Goal: Task Accomplishment & Management: Manage account settings

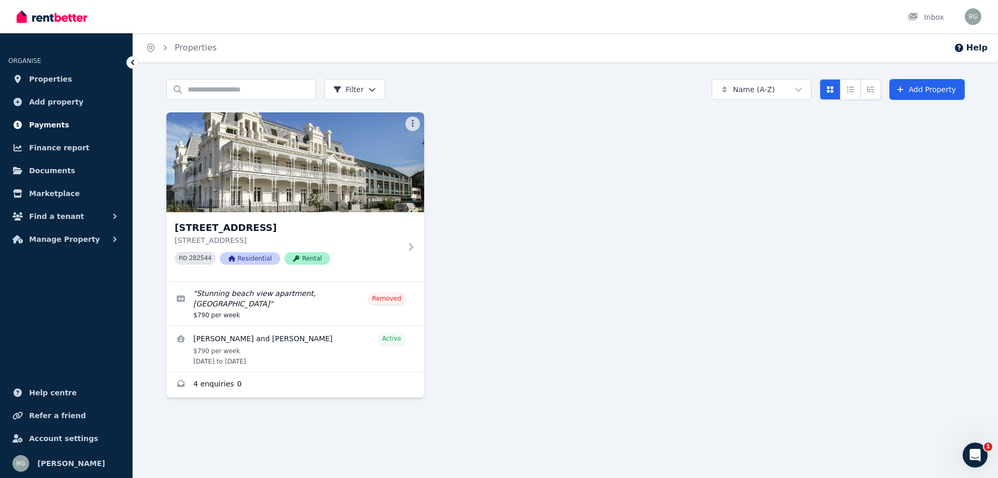
click at [42, 119] on span "Payments" at bounding box center [49, 125] width 40 height 12
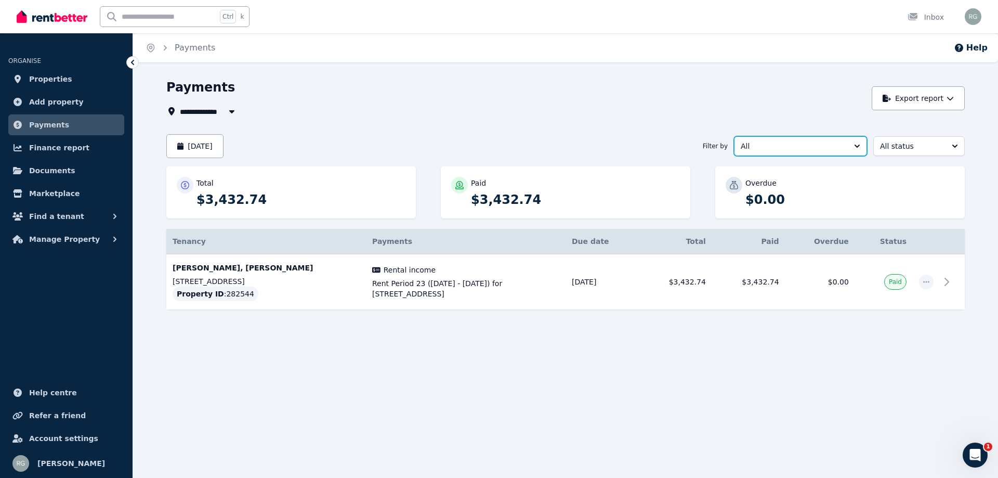
click at [815, 147] on span "All" at bounding box center [793, 146] width 105 height 10
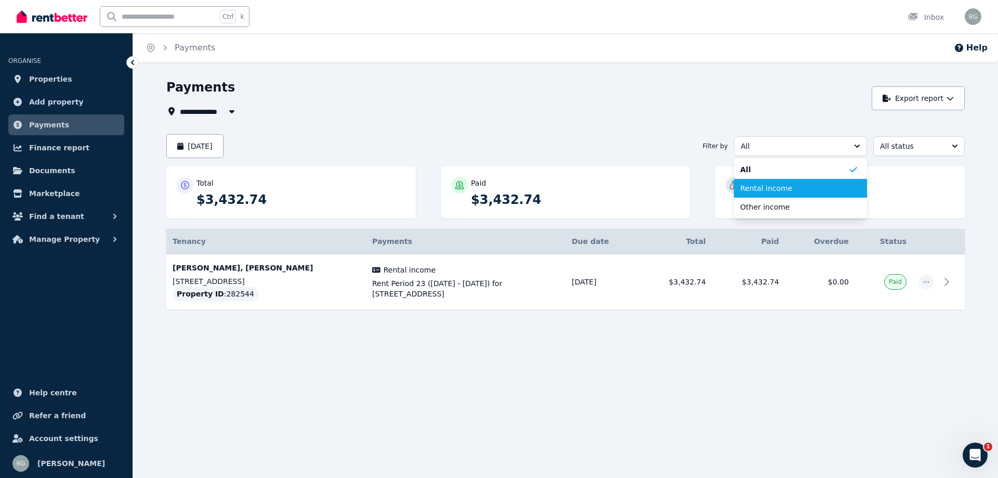
click at [814, 191] on span "Rental income" at bounding box center [795, 188] width 108 height 10
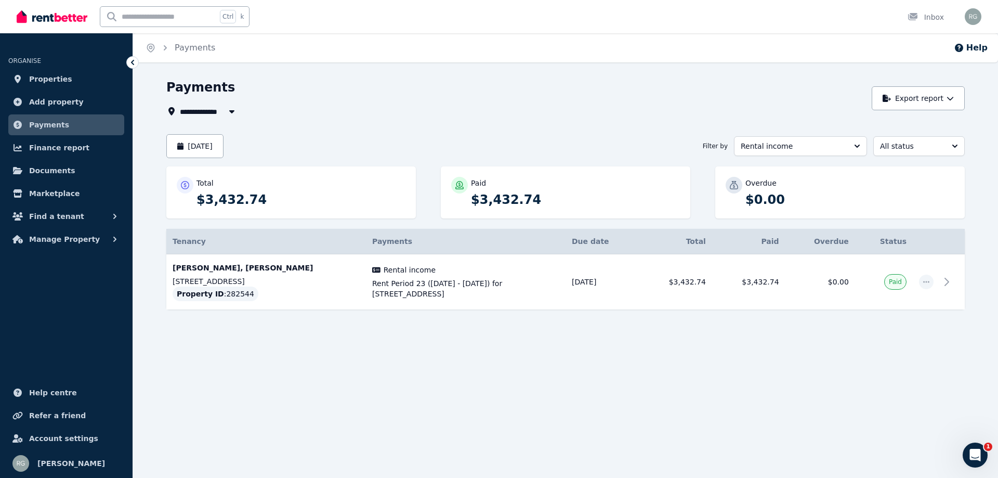
click at [936, 157] on div "[DATE] Filter by Rental income All status" at bounding box center [565, 146] width 799 height 24
click at [932, 141] on span "All status" at bounding box center [911, 146] width 63 height 10
drag, startPoint x: 915, startPoint y: 235, endPoint x: 913, endPoint y: 224, distance: 11.7
click at [913, 224] on ul "All status Draft Awaiting payment Paid Overdue" at bounding box center [920, 207] width 92 height 98
click at [913, 224] on span "Paid" at bounding box center [913, 225] width 67 height 10
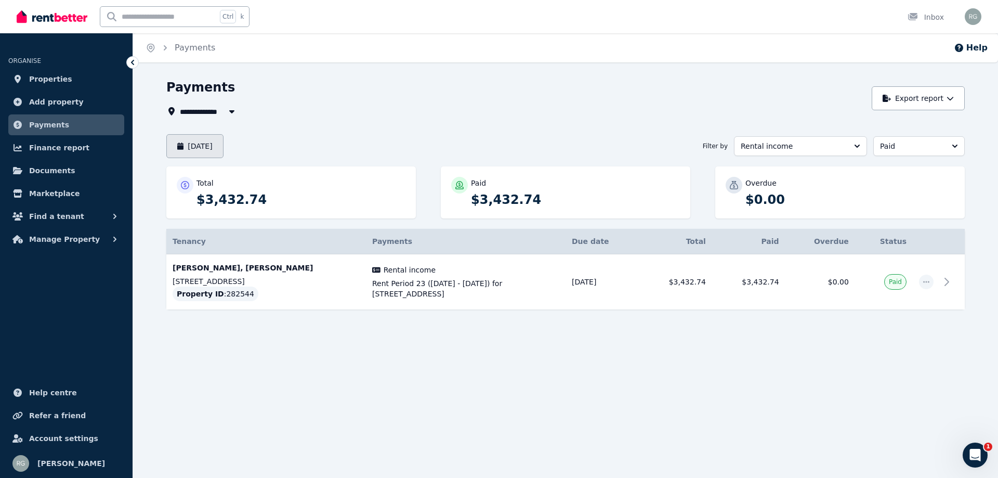
click at [188, 145] on button "[DATE]" at bounding box center [194, 146] width 57 height 24
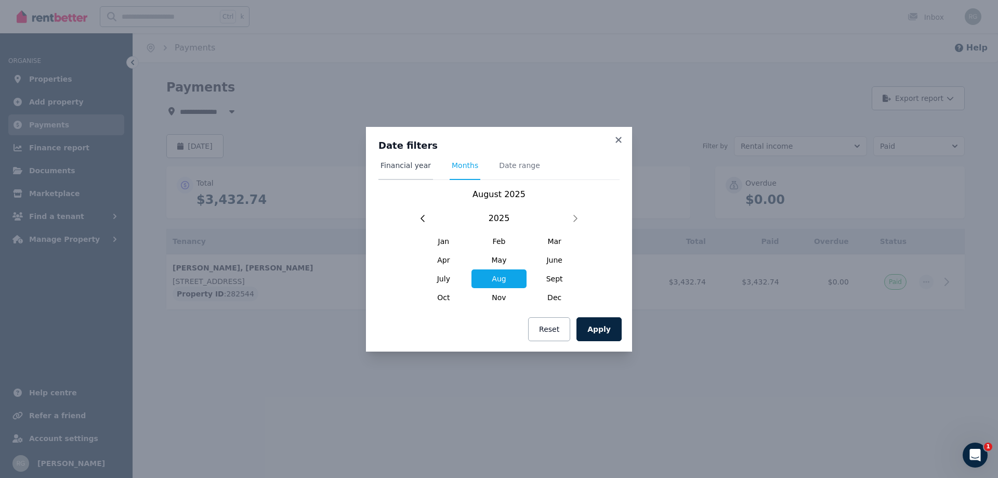
click at [398, 171] on span "Financial year" at bounding box center [406, 170] width 55 height 20
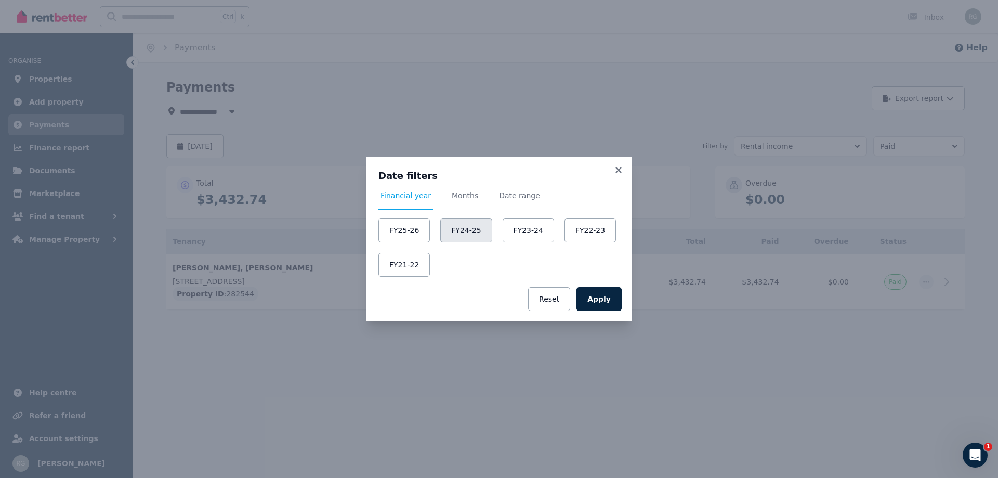
click at [454, 228] on button "FY24-25" at bounding box center [465, 230] width 51 height 24
click at [609, 299] on button "Apply" at bounding box center [599, 299] width 45 height 24
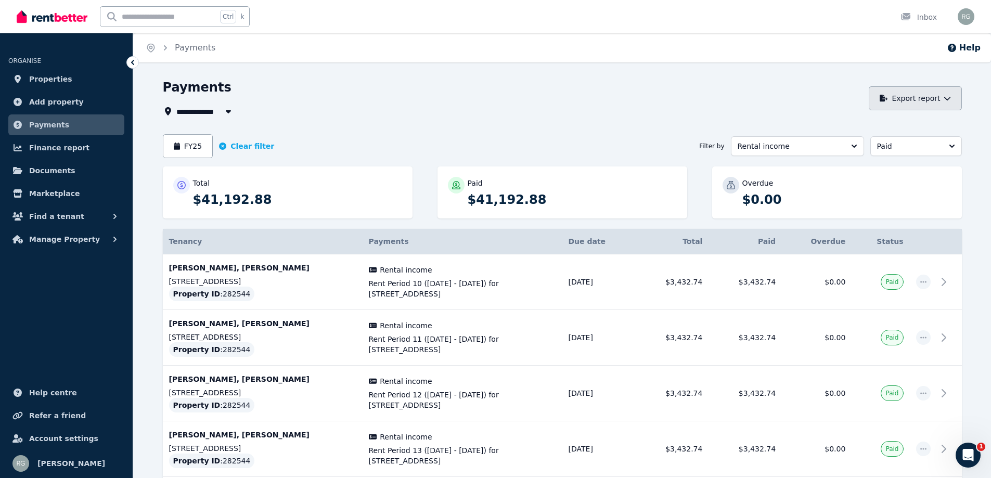
click at [907, 99] on button "Export report" at bounding box center [914, 98] width 93 height 24
click at [864, 130] on div "PDF" at bounding box center [905, 126] width 100 height 10
click at [200, 147] on button "FY25" at bounding box center [188, 146] width 50 height 24
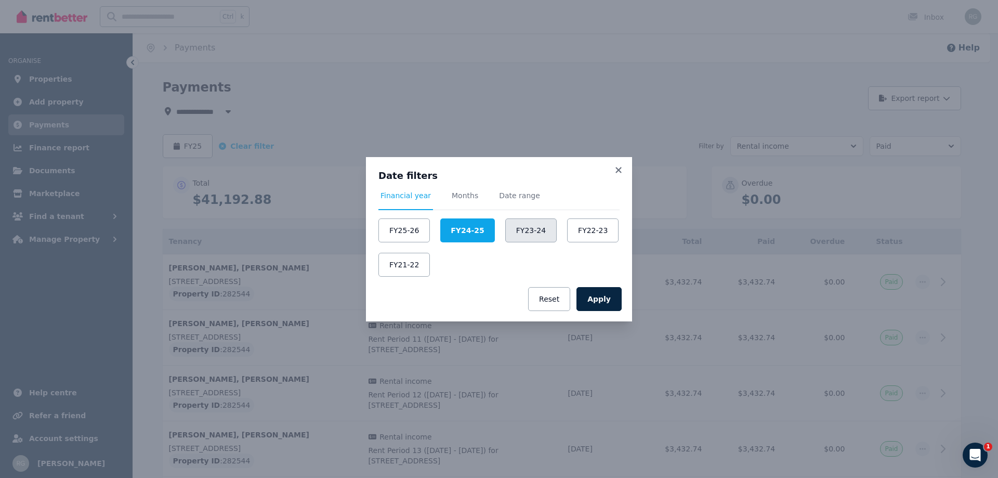
click at [515, 235] on button "FY23-24" at bounding box center [530, 230] width 51 height 24
click at [602, 307] on button "Apply" at bounding box center [599, 299] width 45 height 24
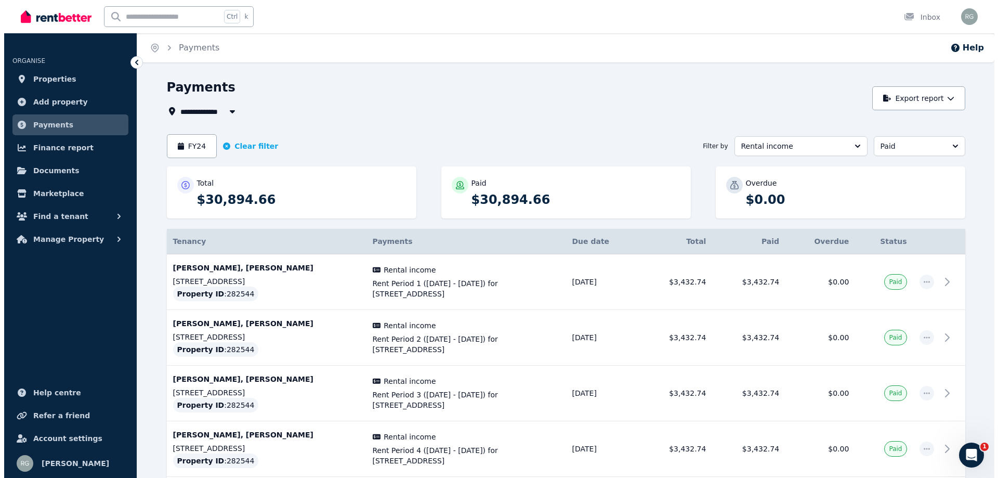
scroll to position [52, 0]
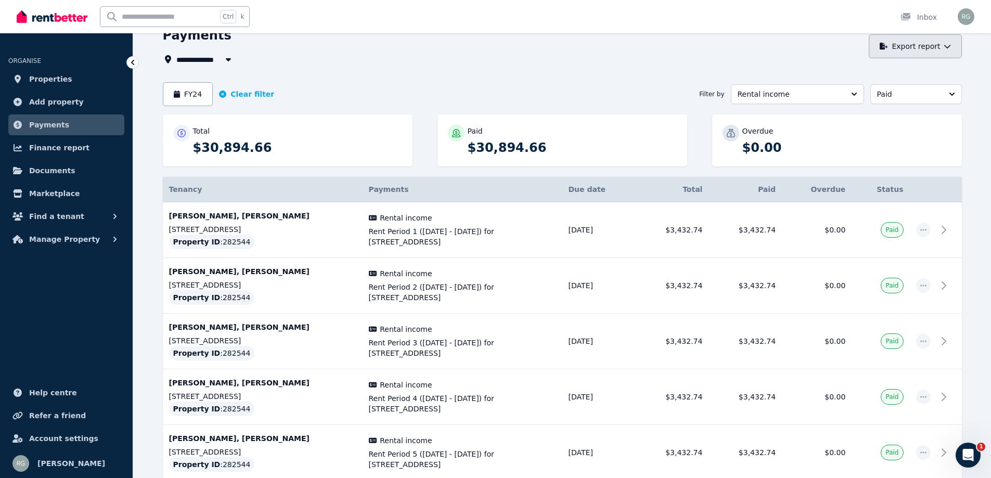
drag, startPoint x: 914, startPoint y: 47, endPoint x: 901, endPoint y: 54, distance: 15.1
click at [913, 47] on button "Export report" at bounding box center [914, 46] width 93 height 24
click at [871, 66] on button "PDF" at bounding box center [905, 73] width 116 height 19
click at [192, 97] on button "FY24" at bounding box center [188, 94] width 50 height 24
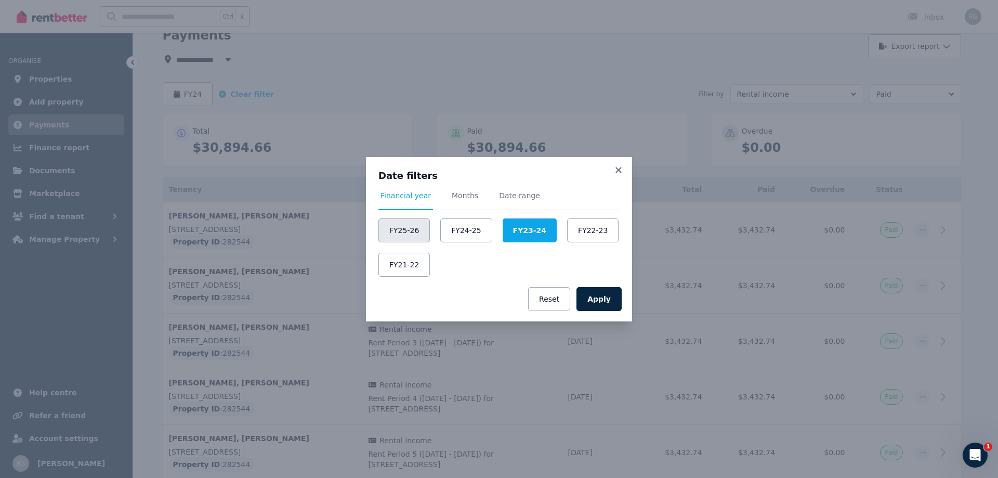
click at [407, 233] on button "FY25-26" at bounding box center [404, 230] width 51 height 24
click at [608, 298] on button "Apply" at bounding box center [599, 299] width 45 height 24
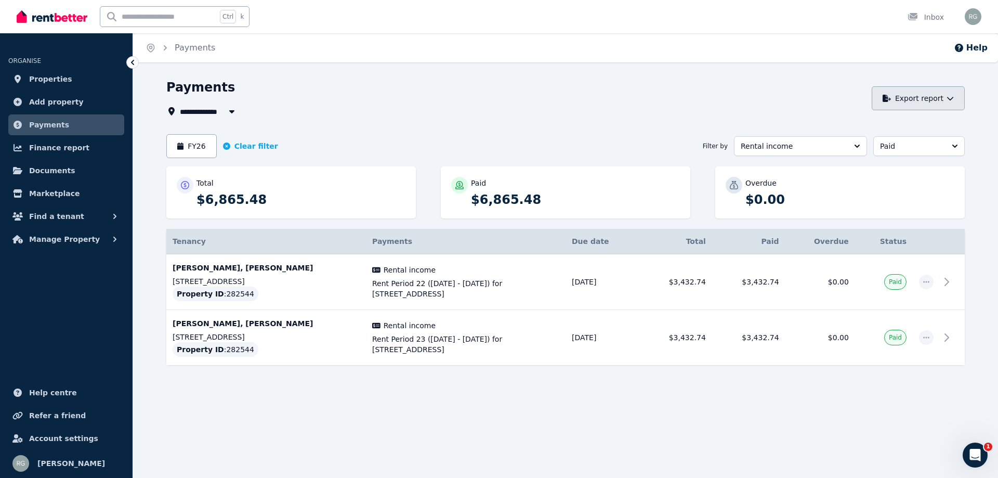
click at [922, 94] on button "Export report" at bounding box center [918, 98] width 93 height 24
click at [884, 123] on p "PDF" at bounding box center [882, 126] width 22 height 10
click at [983, 17] on div "Open main menu Ctrl k Inbox Open user menu" at bounding box center [499, 16] width 998 height 33
click at [980, 15] on img "button" at bounding box center [973, 16] width 17 height 17
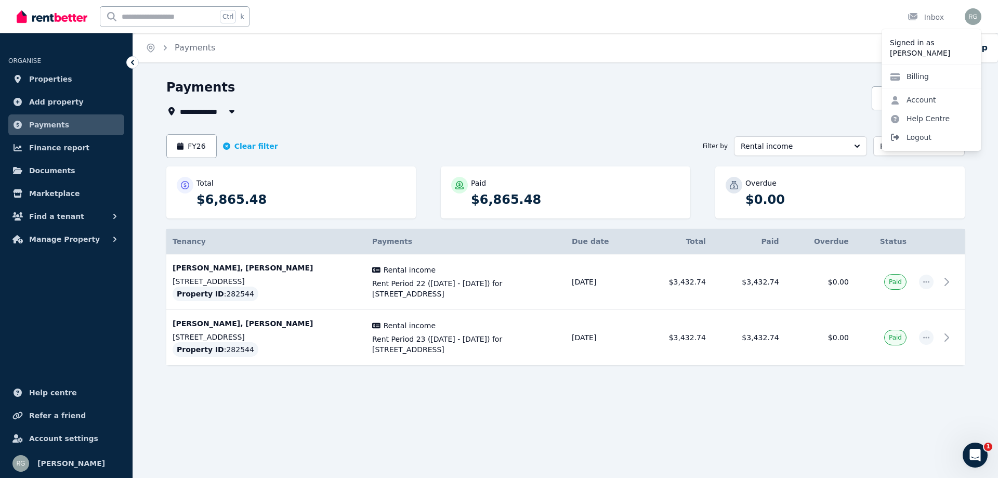
click at [905, 138] on span "Logout" at bounding box center [932, 137] width 100 height 19
